Goal: Transaction & Acquisition: Book appointment/travel/reservation

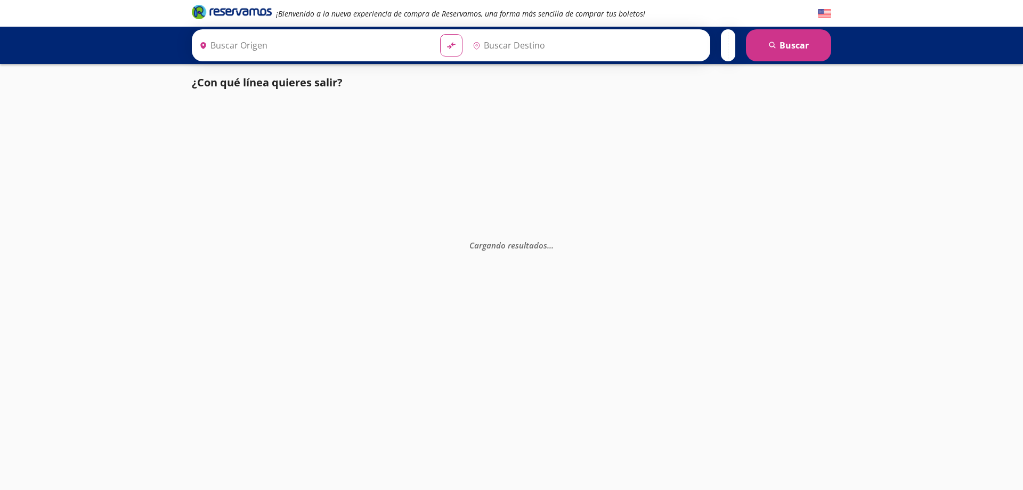
type input "Zihuatanejo, [GEOGRAPHIC_DATA]"
type input "[GEOGRAPHIC_DATA], [GEOGRAPHIC_DATA]"
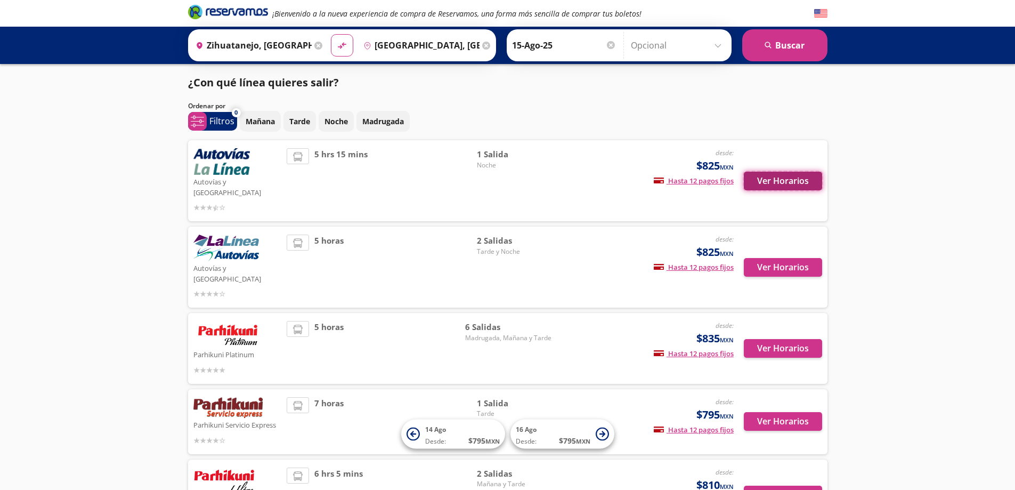
click at [765, 175] on button "Ver Horarios" at bounding box center [783, 181] width 78 height 19
click at [775, 258] on button "Ver Horarios" at bounding box center [783, 267] width 78 height 19
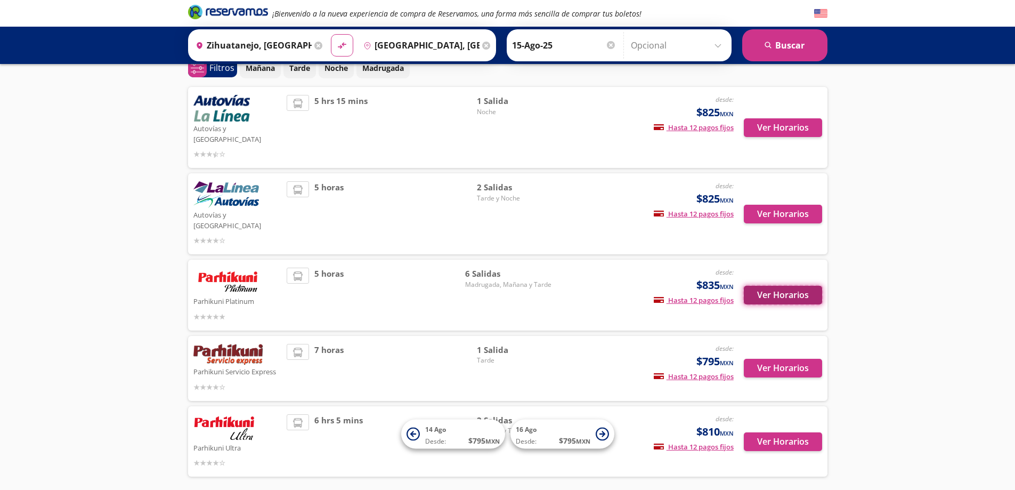
click at [767, 286] on button "Ver Horarios" at bounding box center [783, 295] width 78 height 19
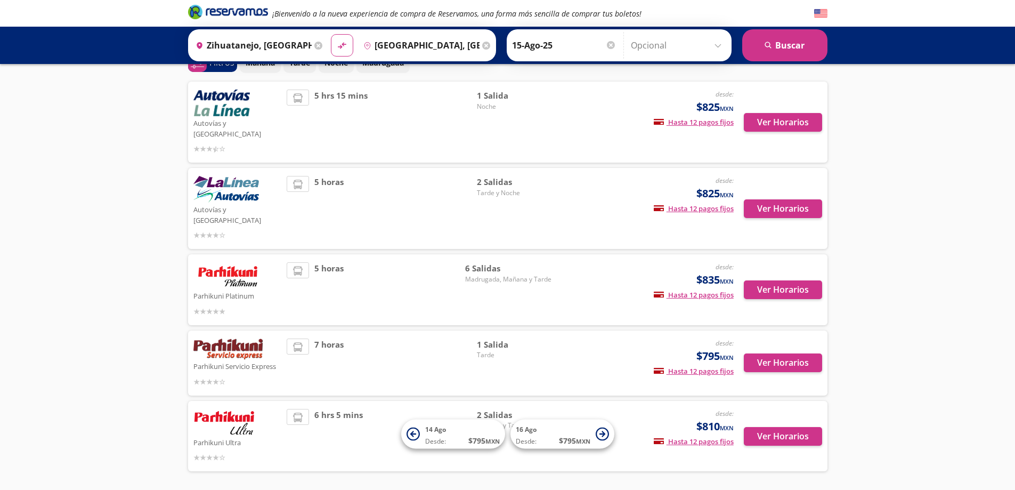
scroll to position [78, 0]
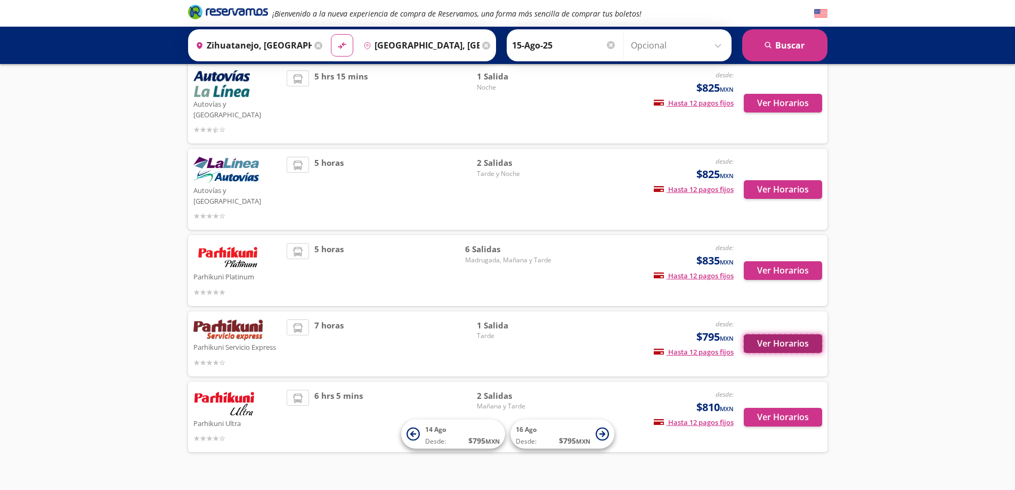
click at [784, 334] on button "Ver Horarios" at bounding box center [783, 343] width 78 height 19
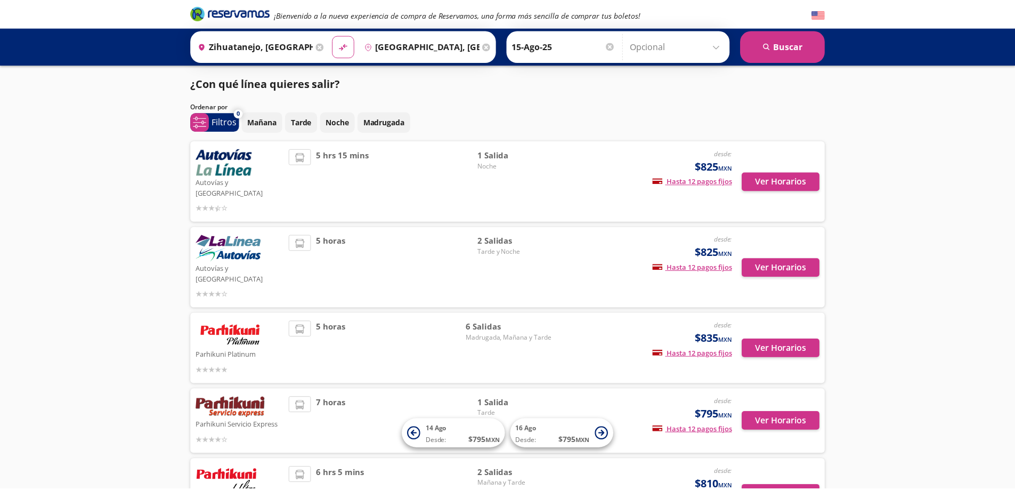
scroll to position [78, 0]
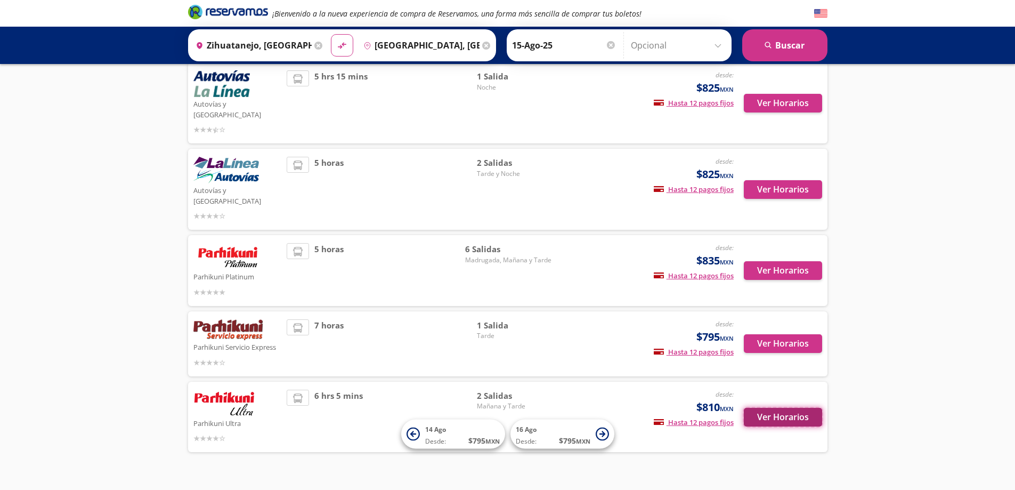
click at [782, 408] on button "Ver Horarios" at bounding box center [783, 417] width 78 height 19
